Goal: Transaction & Acquisition: Download file/media

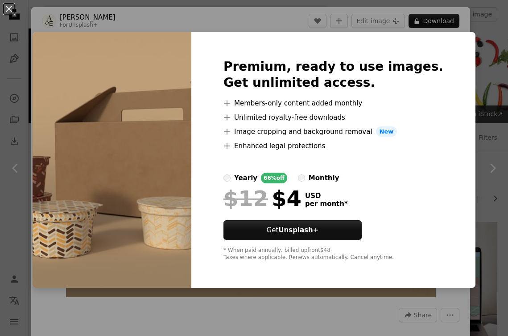
scroll to position [1081, 0]
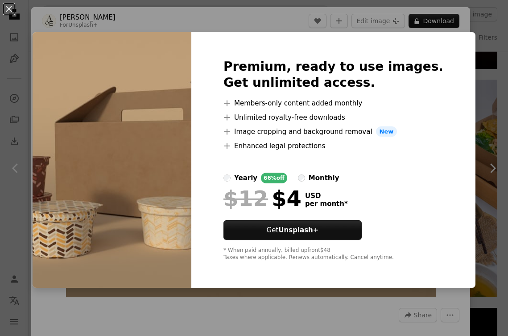
click at [410, 39] on div "Premium, ready to use images. Get unlimited access. A plus sign Members-only co…" at bounding box center [333, 160] width 284 height 257
click at [94, 20] on div "An X shape Premium, ready to use images. Get unlimited access. A plus sign Memb…" at bounding box center [254, 168] width 508 height 336
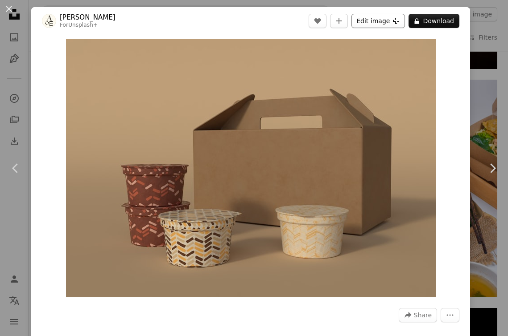
click at [381, 25] on button "Edit image Plus sign for Unsplash+" at bounding box center [377, 21] width 53 height 14
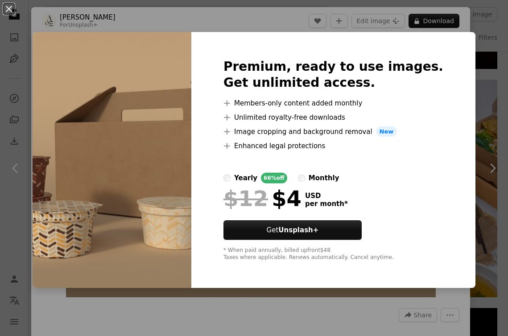
click at [205, 13] on div "An X shape Premium, ready to use images. Get unlimited access. A plus sign Memb…" at bounding box center [254, 168] width 508 height 336
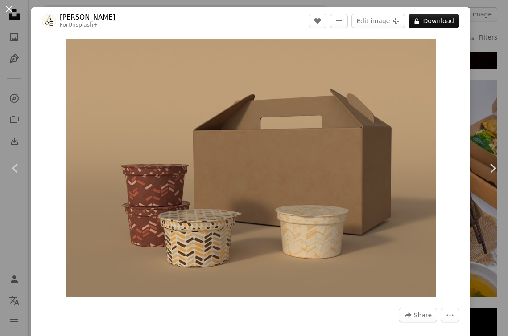
click at [12, 14] on button "An X shape" at bounding box center [9, 9] width 11 height 11
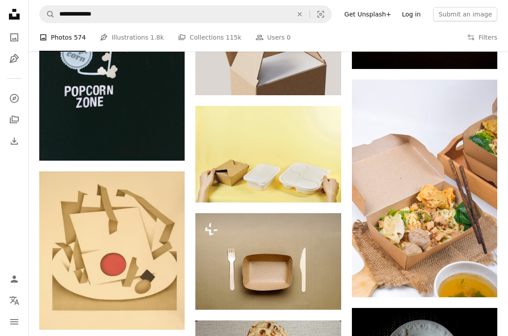
click at [412, 15] on link "Log in" at bounding box center [410, 14] width 29 height 14
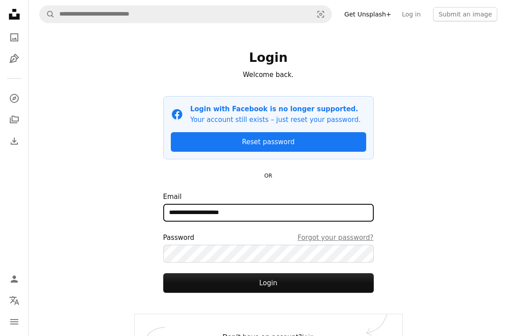
type input "**********"
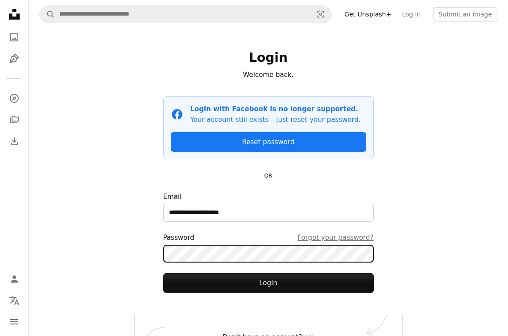
click at [268, 283] on button "Login" at bounding box center [268, 284] width 210 height 20
